Goal: Task Accomplishment & Management: Manage account settings

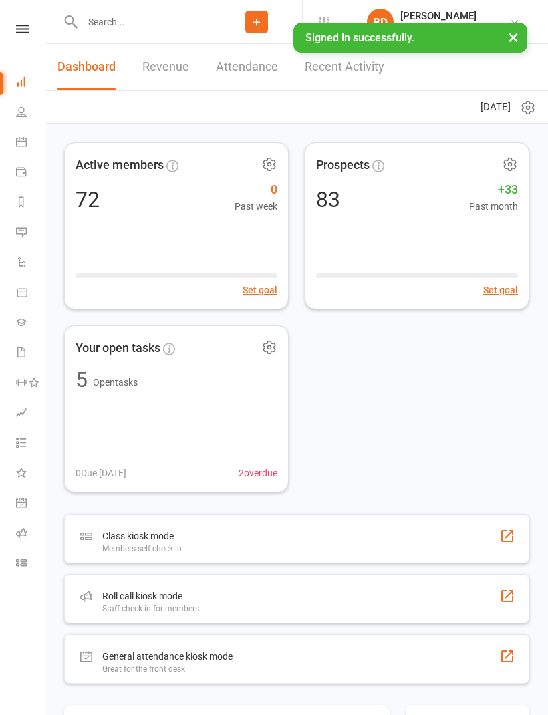
click at [128, 25] on input "text" at bounding box center [144, 22] width 133 height 19
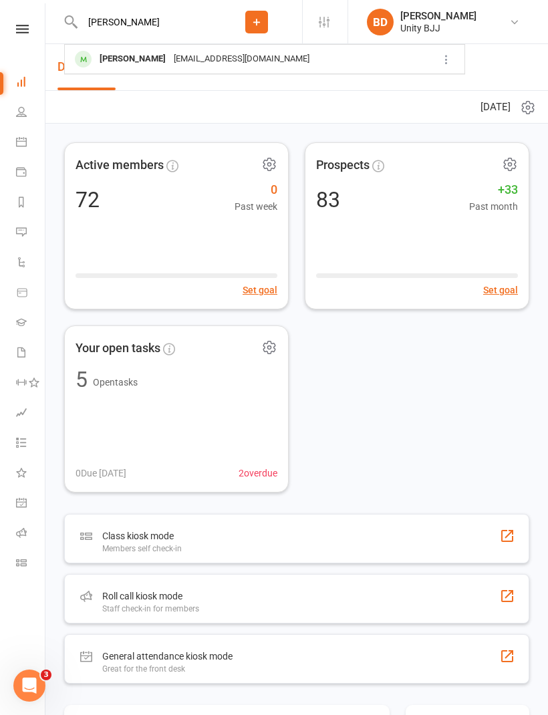
type input "[PERSON_NAME]"
click at [143, 65] on div "[PERSON_NAME]" at bounding box center [133, 58] width 74 height 19
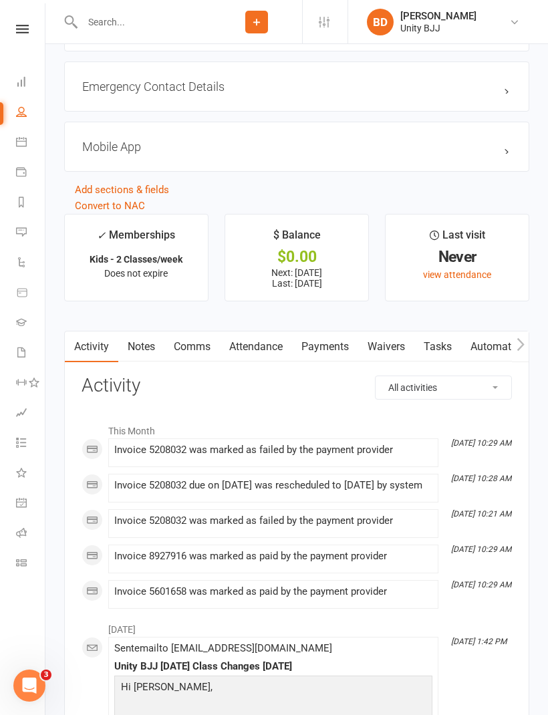
click at [329, 350] on link "Payments" at bounding box center [325, 346] width 66 height 31
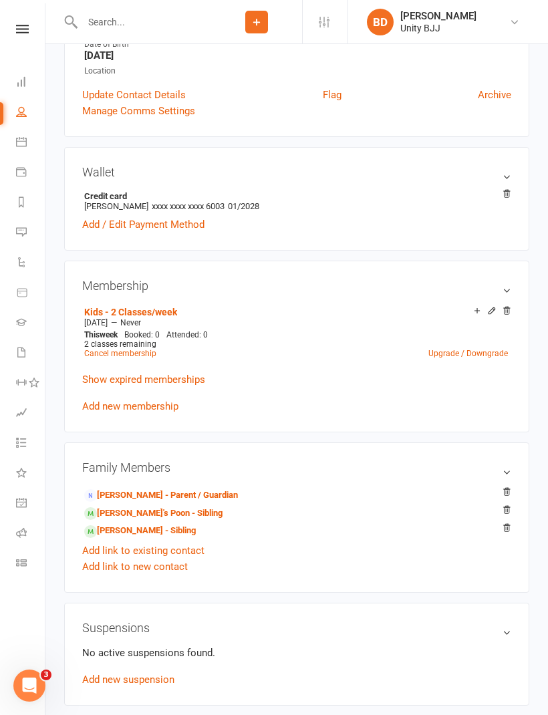
scroll to position [252, 0]
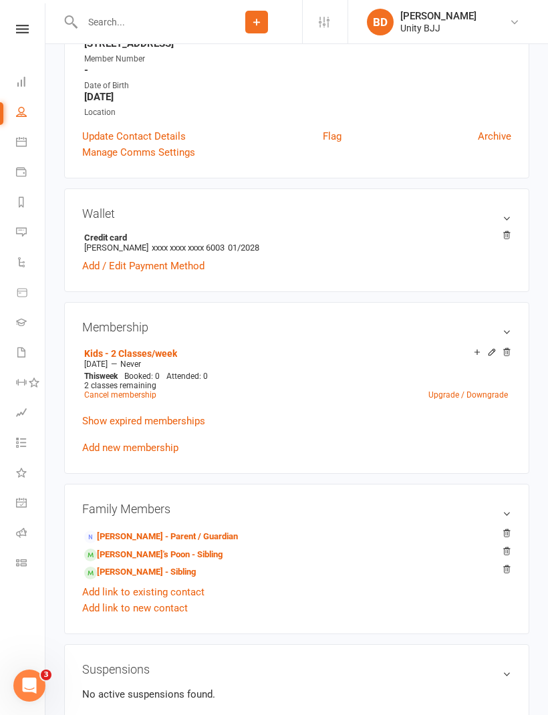
click at [152, 263] on link "Add / Edit Payment Method" at bounding box center [143, 266] width 122 height 16
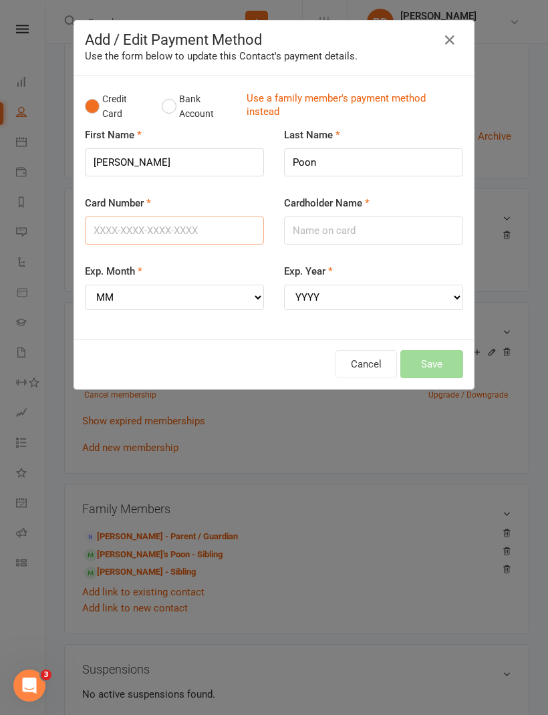
click at [165, 226] on input "Card Number" at bounding box center [174, 230] width 179 height 28
type input "[CREDIT_CARD_NUMBER]"
click at [369, 228] on input "Cardholder Name" at bounding box center [373, 230] width 179 height 28
type input "[PERSON_NAME]"
click at [174, 285] on select "MM 01 02 03 04 05 06 07 08 09 10 11 12" at bounding box center [174, 297] width 179 height 25
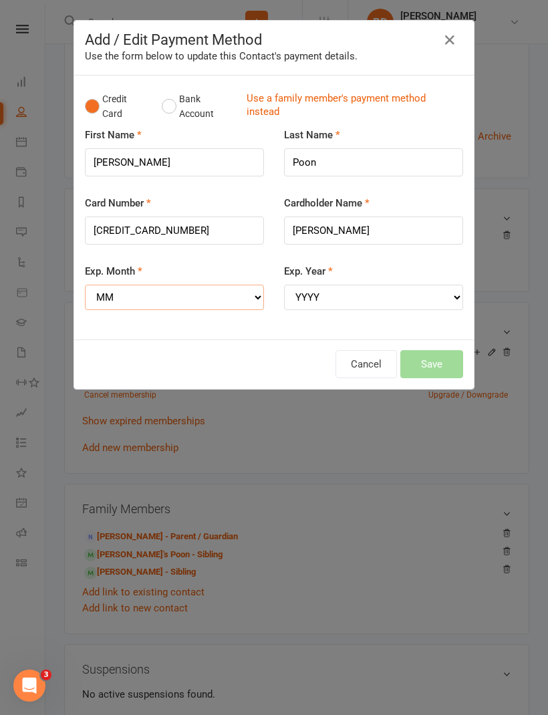
select select "02"
click at [337, 291] on select "YYYY 2025 2026 2027 2028 2029 2030 2031 2032 2033 2034" at bounding box center [373, 297] width 179 height 25
select select "2029"
click at [445, 353] on button "Save" at bounding box center [431, 364] width 63 height 28
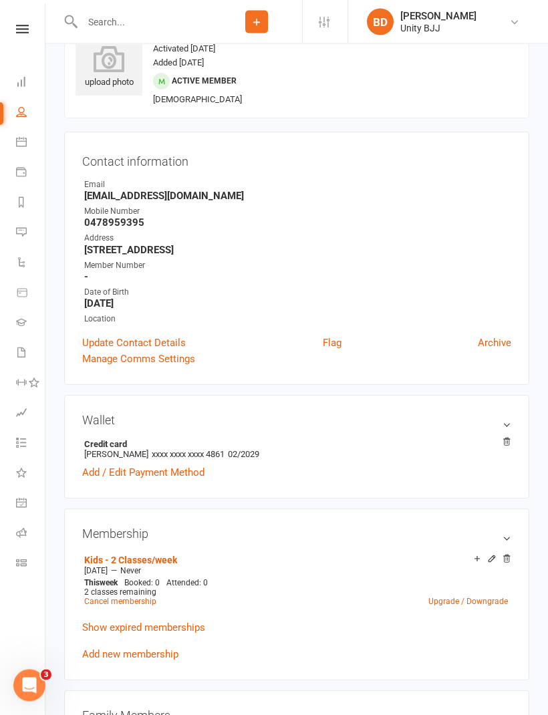
scroll to position [0, 0]
